Goal: Task Accomplishment & Management: Use online tool/utility

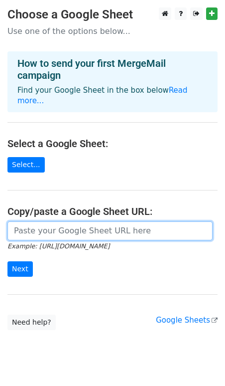
click at [122, 221] on input "url" at bounding box center [109, 230] width 205 height 19
paste input "https://docs.google.com/spreadsheets/d/19kPO_AqCx2iRgRiIBOl0ignJIPjbsQ-maWLTAj8…"
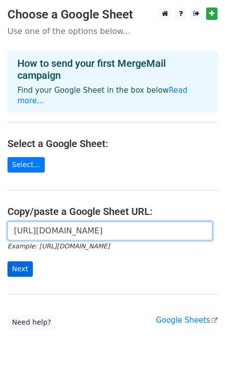
type input "https://docs.google.com/spreadsheets/d/19kPO_AqCx2iRgRiIBOl0ignJIPjbsQ-maWLTAj8…"
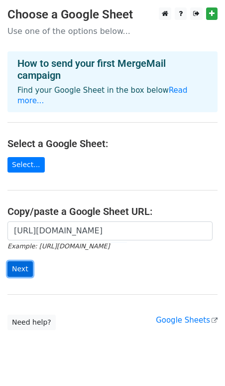
scroll to position [0, 0]
click at [23, 261] on input "Next" at bounding box center [19, 268] width 25 height 15
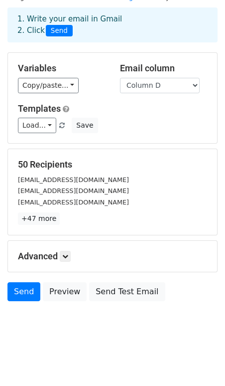
scroll to position [41, 0]
click at [47, 222] on link "+47 more" at bounding box center [39, 218] width 42 height 12
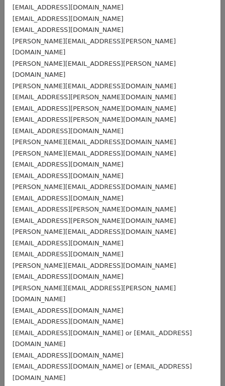
scroll to position [0, 0]
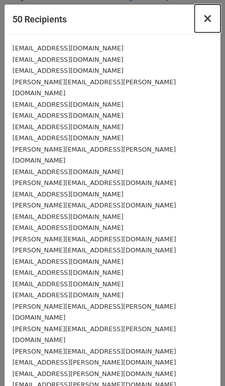
click at [208, 12] on span "×" at bounding box center [208, 18] width 10 height 14
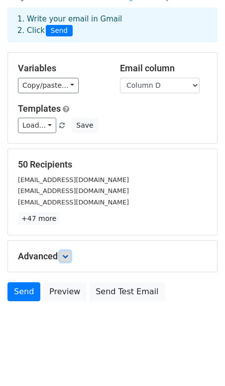
click at [66, 256] on icon at bounding box center [65, 256] width 6 height 6
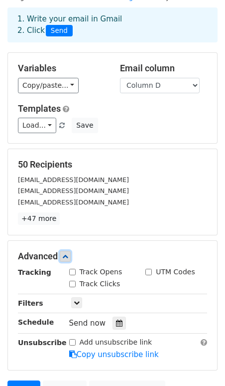
click at [66, 256] on icon at bounding box center [65, 256] width 6 height 6
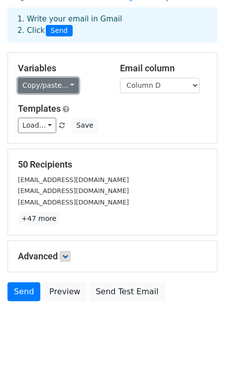
click at [71, 87] on link "Copy/paste..." at bounding box center [48, 85] width 61 height 15
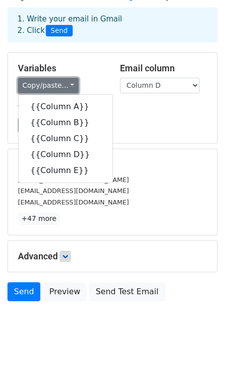
click at [71, 87] on link "Copy/paste..." at bounding box center [48, 85] width 61 height 15
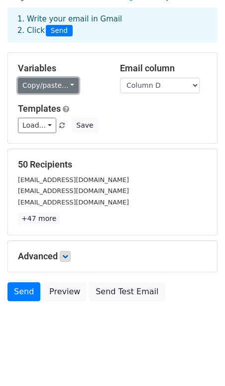
click at [64, 89] on link "Copy/paste..." at bounding box center [48, 85] width 61 height 15
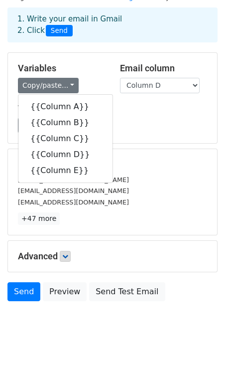
click at [150, 111] on h5 "Templates" at bounding box center [113, 108] width 190 height 11
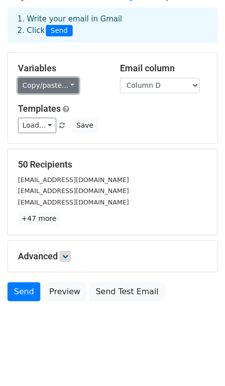
click at [58, 86] on link "Copy/paste..." at bounding box center [48, 85] width 61 height 15
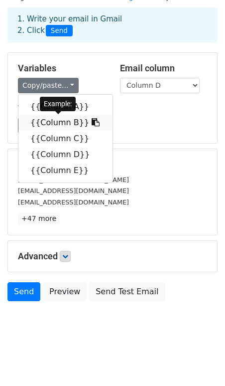
click at [67, 120] on link "{{Column B}}" at bounding box center [65, 123] width 94 height 16
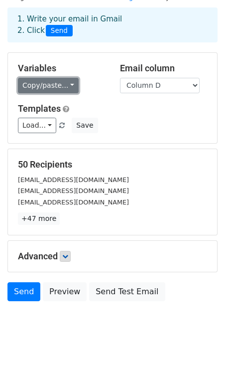
click at [61, 84] on link "Copy/paste..." at bounding box center [48, 85] width 61 height 15
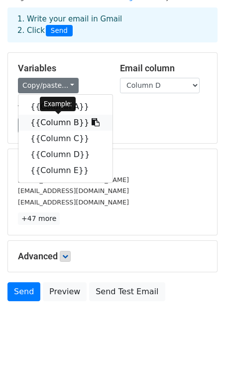
click at [58, 125] on link "{{Column B}}" at bounding box center [65, 123] width 94 height 16
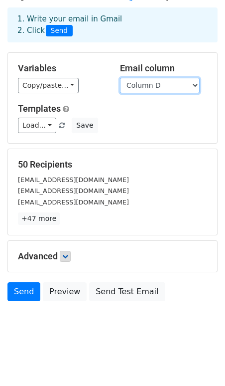
click at [146, 83] on select "Column A Column B Column C Column D Column E" at bounding box center [160, 85] width 80 height 15
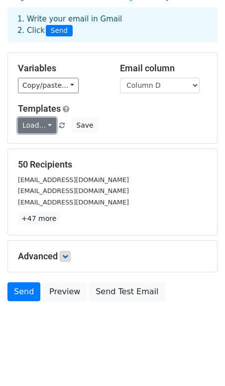
click at [42, 122] on link "Load..." at bounding box center [37, 125] width 38 height 15
click at [128, 112] on h5 "Templates" at bounding box center [113, 108] width 190 height 11
